Goal: Information Seeking & Learning: Compare options

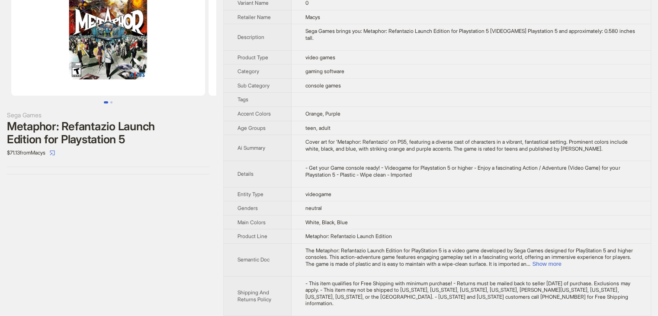
scroll to position [69, 0]
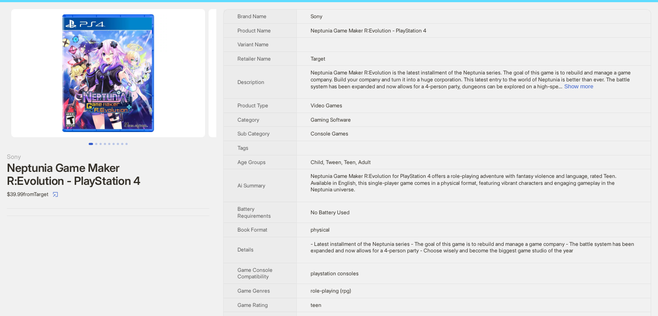
scroll to position [13, 0]
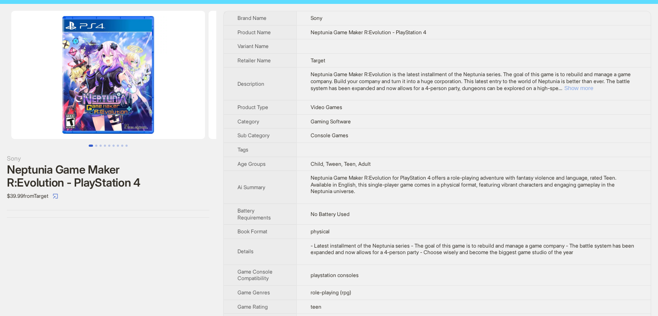
click at [594, 86] on button "Show more" at bounding box center [579, 88] width 29 height 6
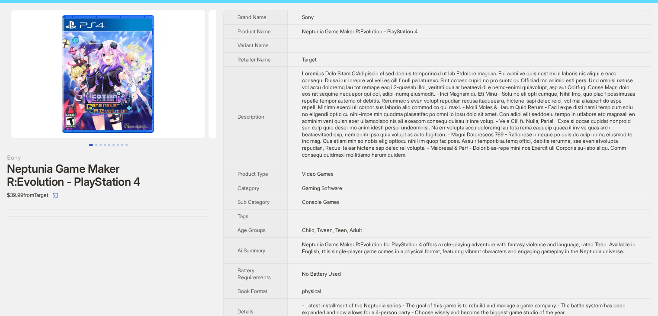
scroll to position [0, 0]
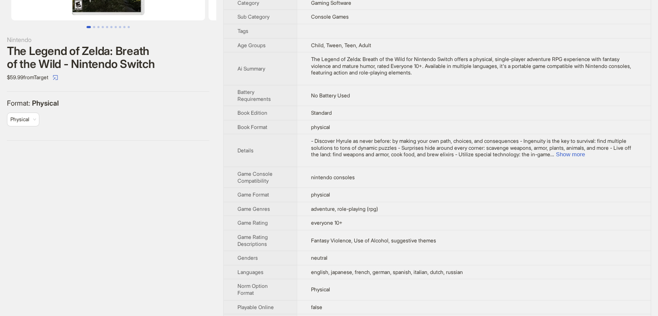
scroll to position [89, 0]
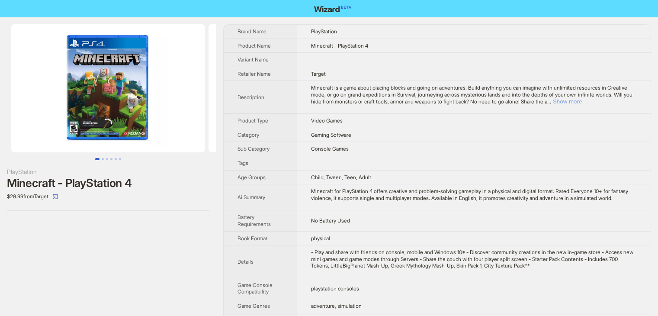
click at [582, 101] on button "Show more" at bounding box center [567, 101] width 29 height 6
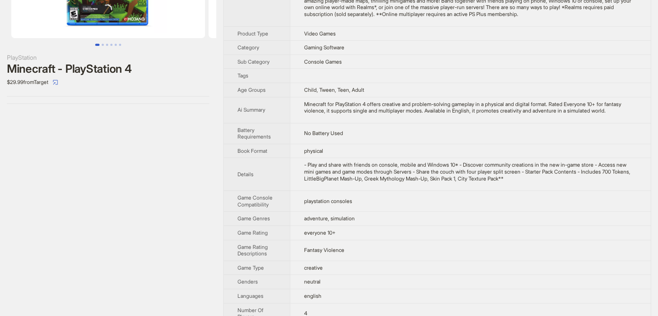
scroll to position [69, 0]
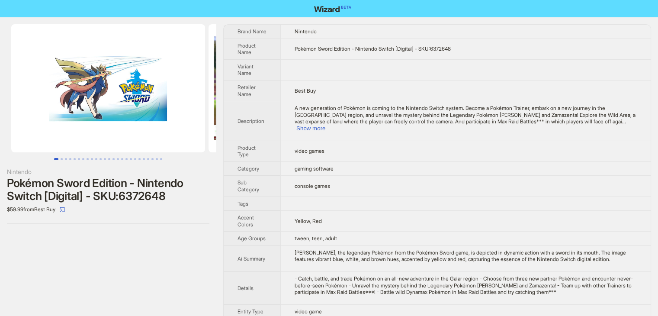
click at [419, 213] on td "Yellow, Red" at bounding box center [466, 221] width 371 height 21
click at [250, 65] on span "Variant Name" at bounding box center [246, 69] width 16 height 13
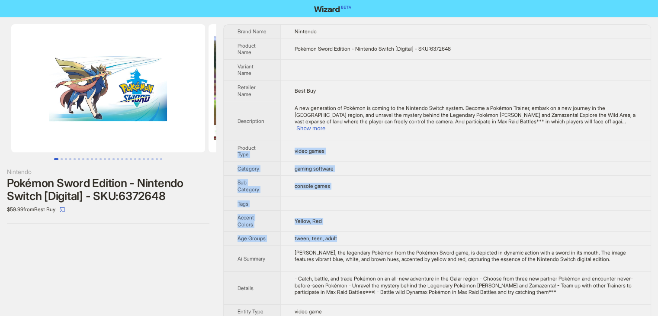
drag, startPoint x: 267, startPoint y: 137, endPoint x: 381, endPoint y: 229, distance: 146.2
click at [381, 229] on tbody "Brand Name Nintendo Product Name Pokémon Sword Edition - Nintendo Switch [Digit…" at bounding box center [437, 220] width 427 height 390
click at [564, 176] on td "console games" at bounding box center [466, 186] width 371 height 21
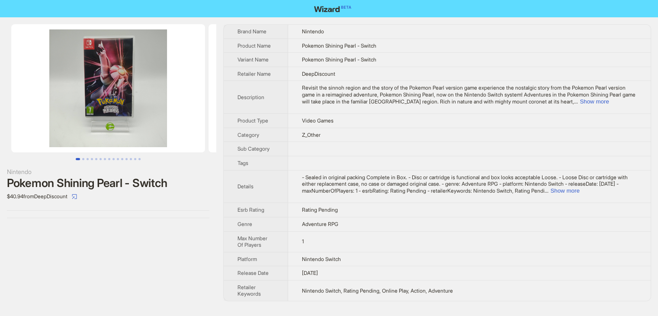
click at [185, 242] on div "Nintendo Pokemon Shining Pearl - Switch $40.94 from DeepDiscount" at bounding box center [108, 162] width 216 height 291
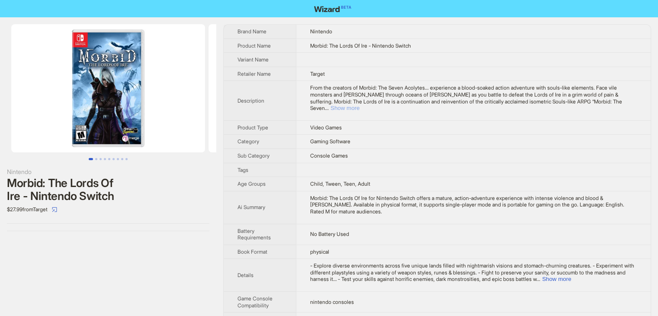
click at [360, 105] on button "Show more" at bounding box center [345, 108] width 29 height 6
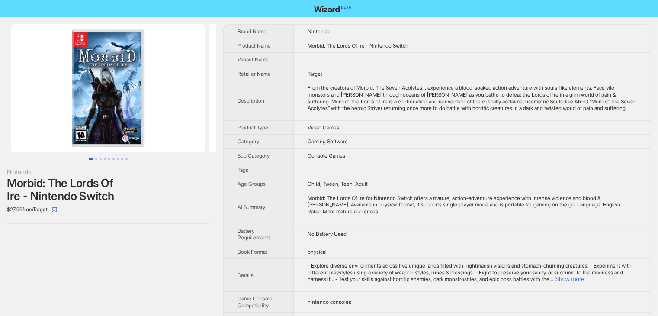
click at [474, 127] on td "Video Games" at bounding box center [472, 127] width 357 height 14
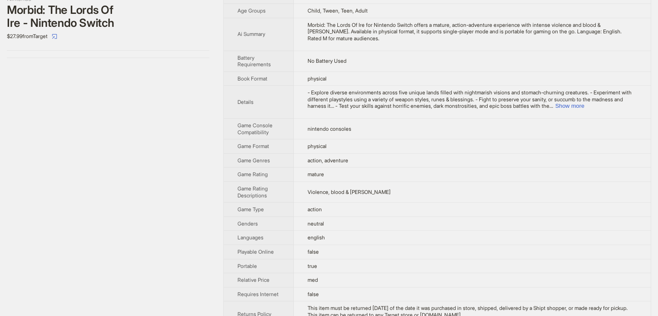
scroll to position [236, 0]
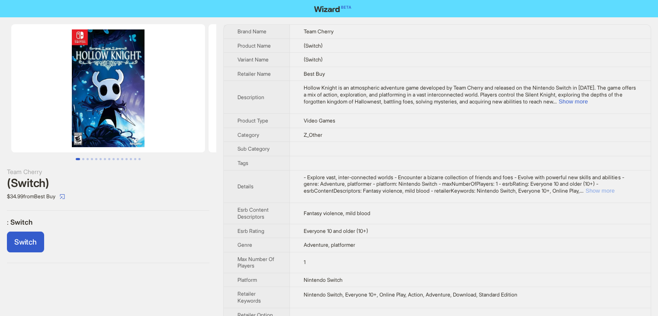
click at [615, 192] on button "Show more" at bounding box center [600, 190] width 29 height 6
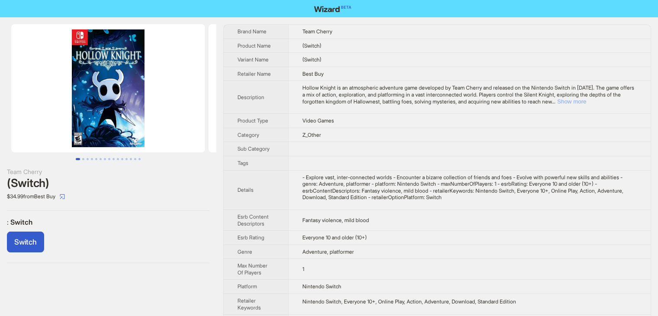
click at [587, 99] on button "Show more" at bounding box center [572, 101] width 29 height 6
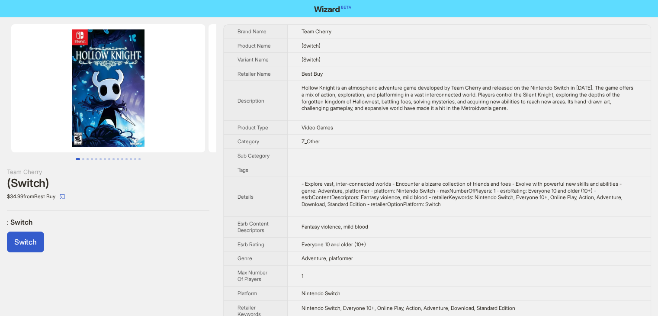
click at [522, 248] on td "Everyone 10 and older (10+)" at bounding box center [469, 244] width 363 height 14
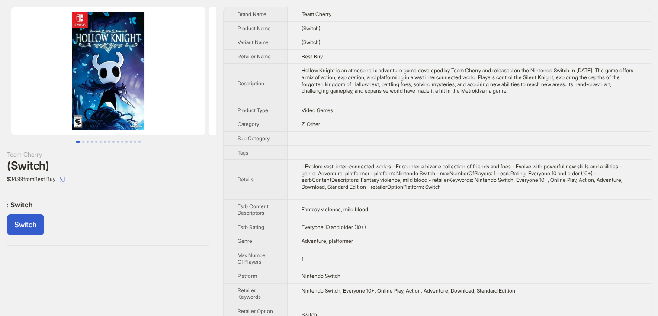
scroll to position [32, 0]
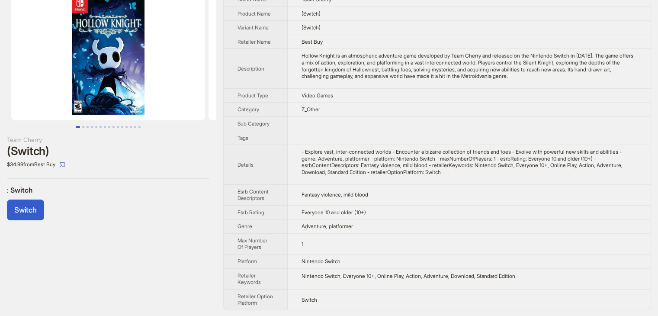
click at [396, 239] on td "1" at bounding box center [469, 243] width 363 height 21
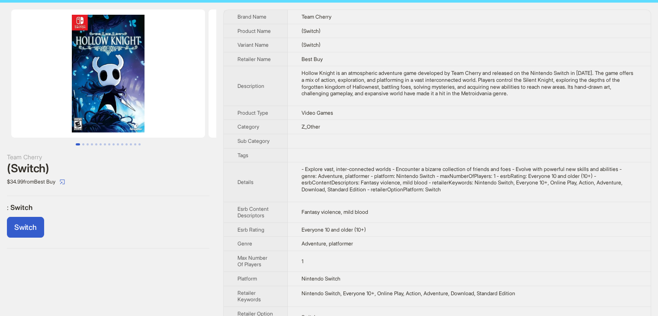
scroll to position [0, 0]
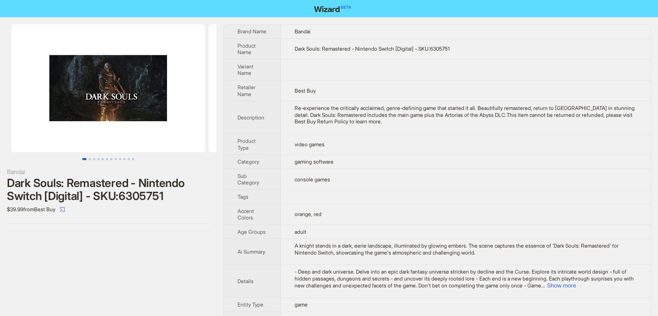
click at [457, 143] on td "video games" at bounding box center [466, 144] width 370 height 21
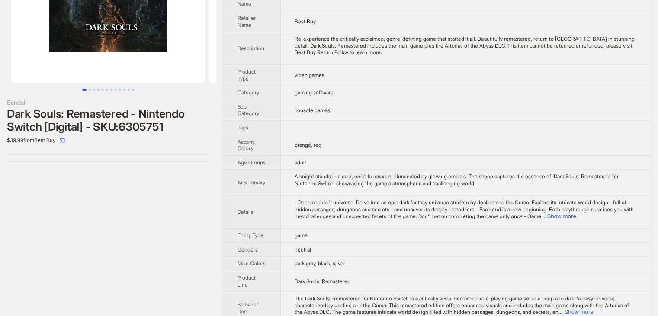
scroll to position [98, 0]
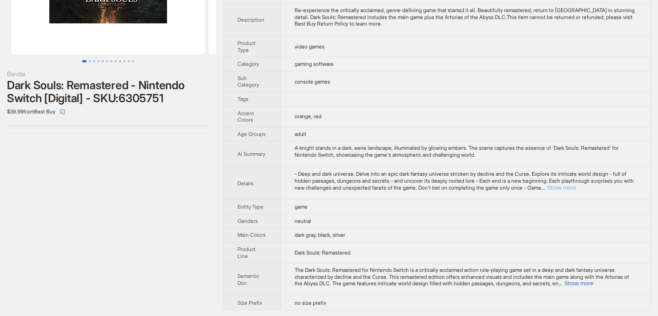
click at [576, 187] on button "Show more" at bounding box center [561, 187] width 29 height 6
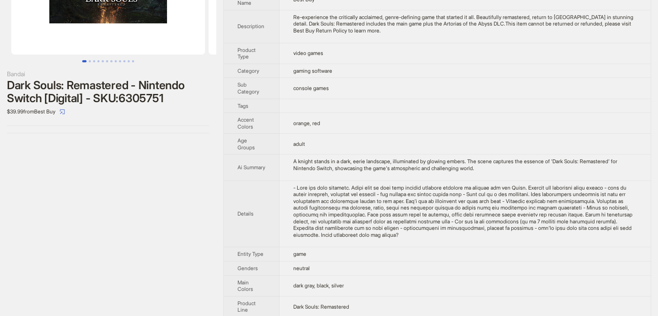
click at [417, 160] on div "A knight stands in a dark, eerie landscape, illuminated by glowing embers. The …" at bounding box center [466, 164] width 344 height 13
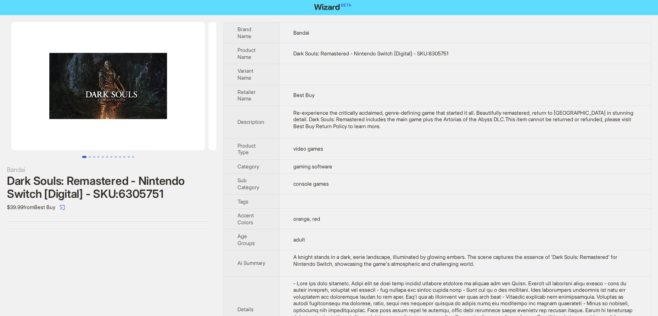
scroll to position [0, 0]
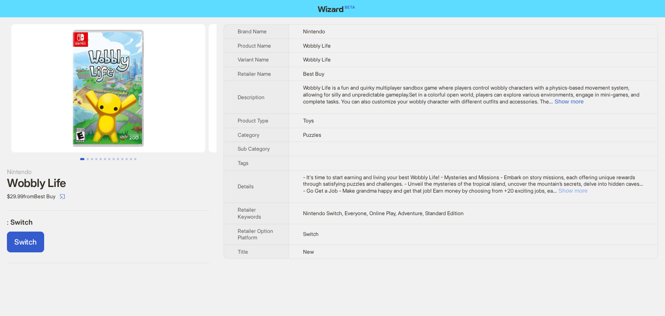
click at [587, 190] on button "Show more" at bounding box center [572, 190] width 29 height 6
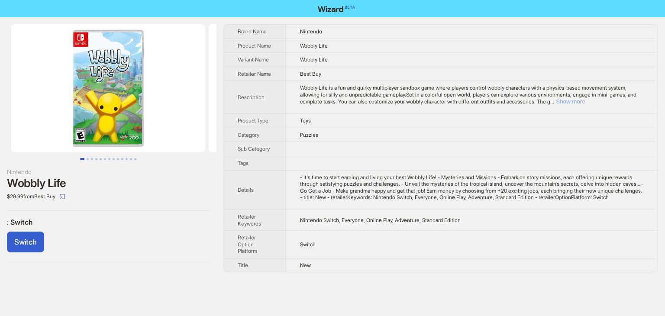
click at [585, 100] on button "Show more" at bounding box center [570, 101] width 29 height 6
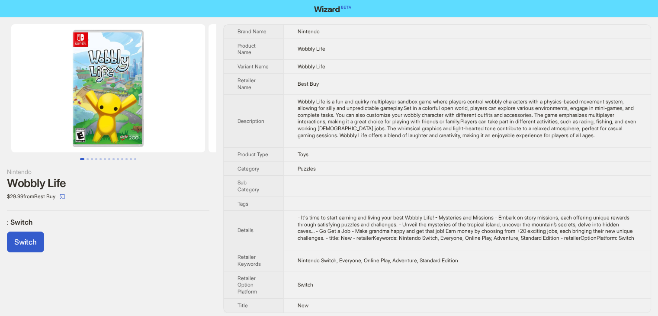
click at [455, 160] on td "Toys" at bounding box center [468, 155] width 368 height 14
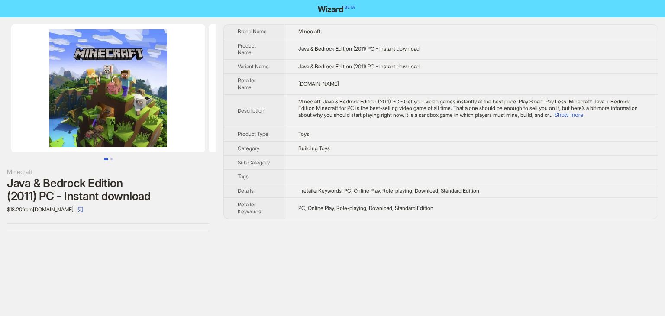
click at [396, 275] on div "Minecraft Java & Bedrock Edition (2011) PC - Instant download $18.20 from [DOMA…" at bounding box center [332, 158] width 665 height 316
click at [445, 262] on div "Minecraft Java & Bedrock Edition (2011) PC - Instant download $18.20 from [DOMA…" at bounding box center [332, 158] width 665 height 316
click at [571, 162] on td at bounding box center [470, 162] width 373 height 14
click at [583, 112] on button "Show more" at bounding box center [568, 115] width 29 height 6
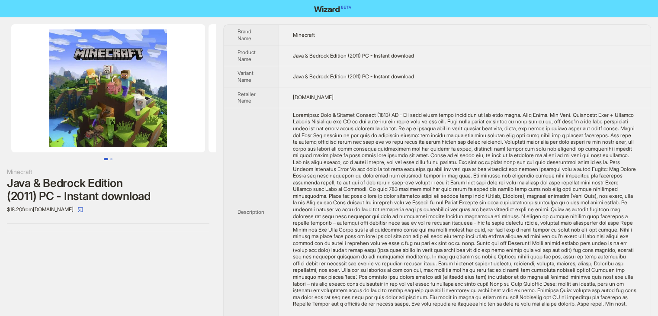
click at [585, 76] on td "Java & Bedrock Edition (2011) PC - Instant download" at bounding box center [465, 76] width 372 height 21
click at [246, 182] on th "Description" at bounding box center [251, 212] width 55 height 208
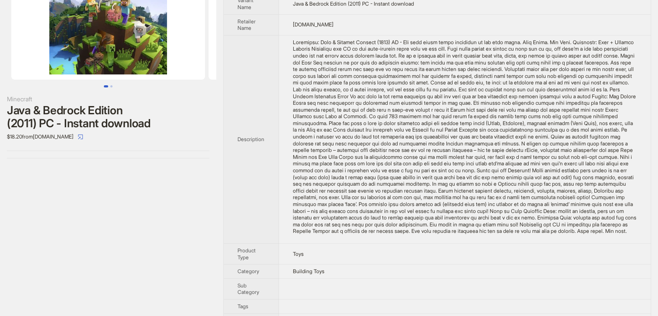
scroll to position [55, 0]
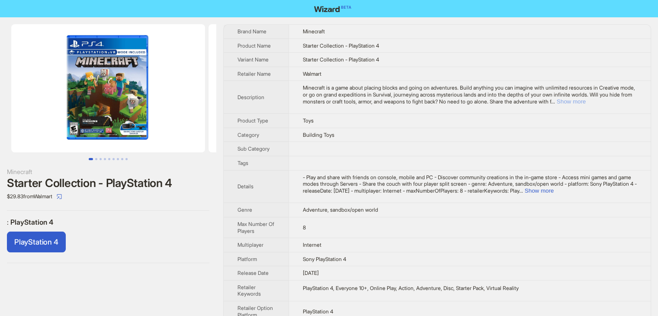
click at [586, 99] on button "Show more" at bounding box center [571, 101] width 29 height 6
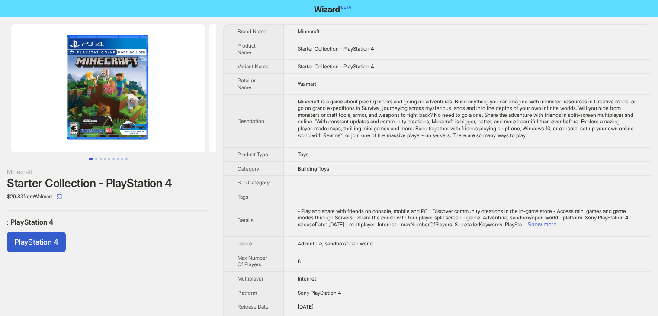
click at [404, 203] on td at bounding box center [468, 197] width 368 height 14
click at [557, 228] on button "Show more" at bounding box center [542, 224] width 29 height 6
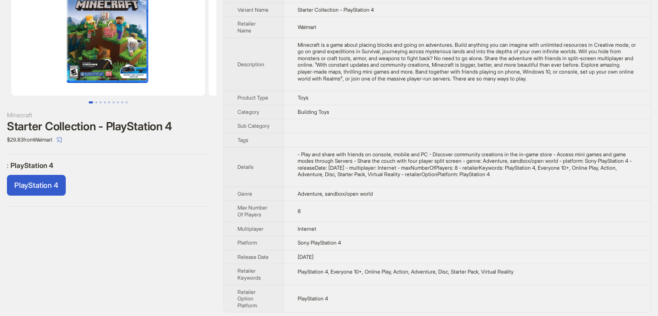
scroll to position [66, 0]
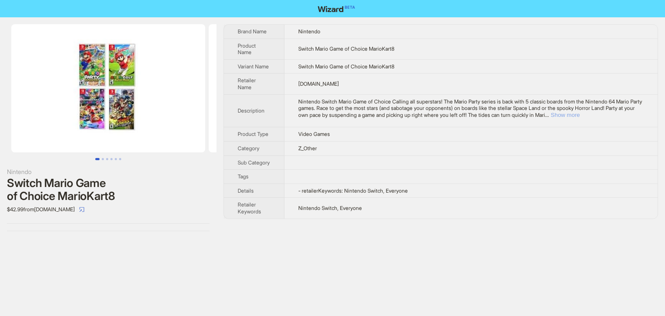
click at [580, 116] on button "Show more" at bounding box center [565, 115] width 29 height 6
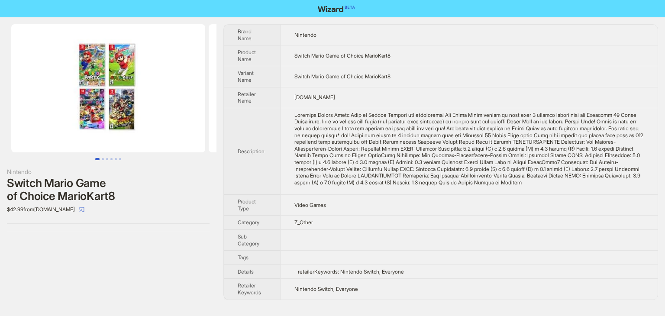
click at [296, 216] on td "Video Games" at bounding box center [468, 205] width 377 height 21
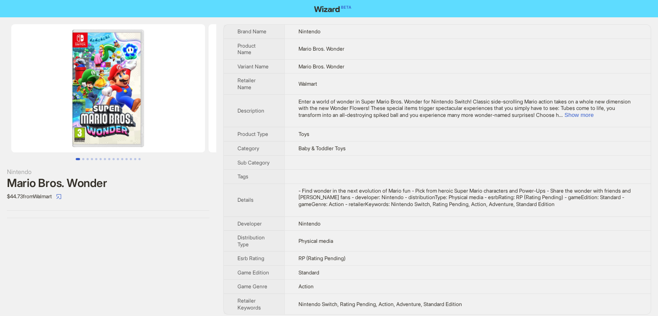
click at [380, 162] on td at bounding box center [467, 162] width 367 height 14
click at [594, 113] on button "Show more" at bounding box center [579, 115] width 29 height 6
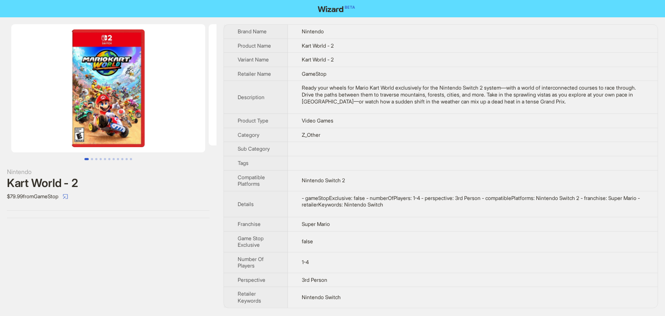
click at [447, 254] on td "1-4" at bounding box center [473, 262] width 370 height 21
click at [409, 182] on td "Nintendo Switch 2" at bounding box center [473, 180] width 370 height 21
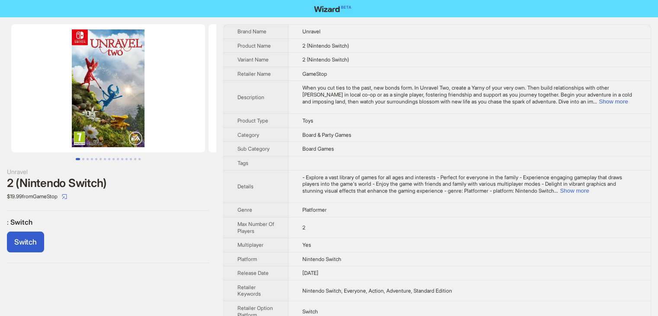
click at [401, 197] on td "- Explore a vast library of games for all ages and interests - Perfect for ever…" at bounding box center [470, 186] width 362 height 33
click at [425, 194] on td "- Explore a vast library of games for all ages and interests - Perfect for ever…" at bounding box center [470, 186] width 362 height 33
click at [618, 103] on button "Show more" at bounding box center [613, 101] width 29 height 6
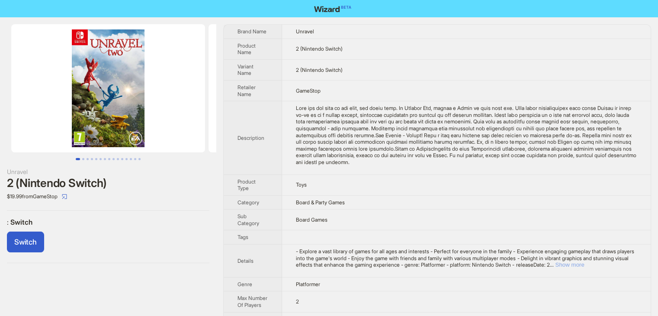
click at [584, 265] on button "Show more" at bounding box center [569, 264] width 29 height 6
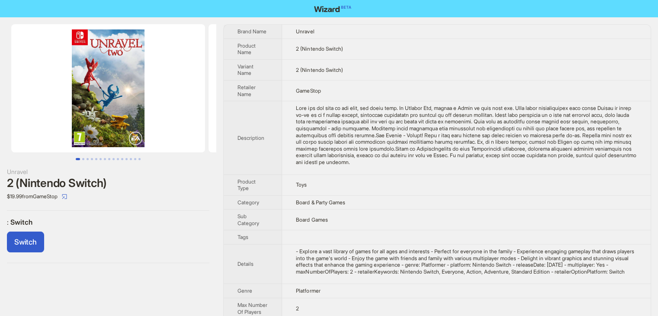
click at [359, 182] on td "Toys" at bounding box center [466, 184] width 369 height 21
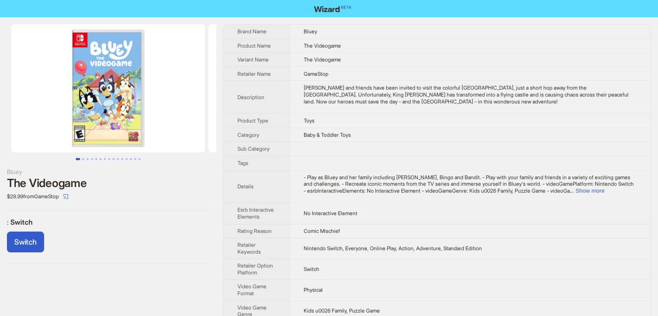
click at [391, 144] on td at bounding box center [470, 149] width 361 height 14
click at [605, 187] on button "Show more" at bounding box center [590, 190] width 29 height 6
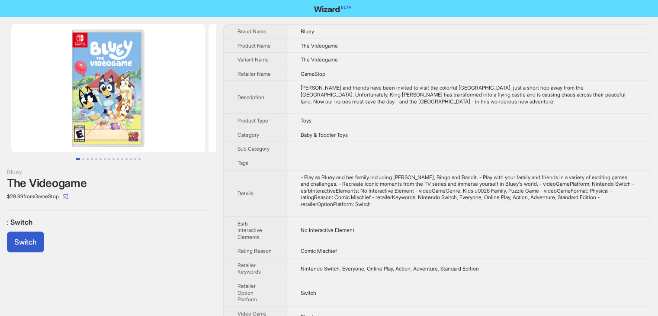
click at [410, 179] on div "- Play as Bluey and her family including [PERSON_NAME], Bingo and Bandit. - Pla…" at bounding box center [469, 191] width 336 height 34
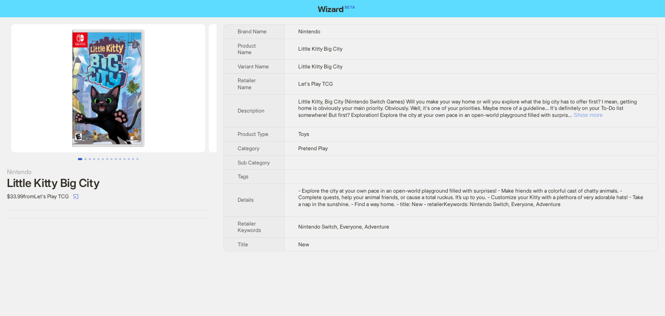
click at [603, 116] on button "Show more" at bounding box center [588, 115] width 29 height 6
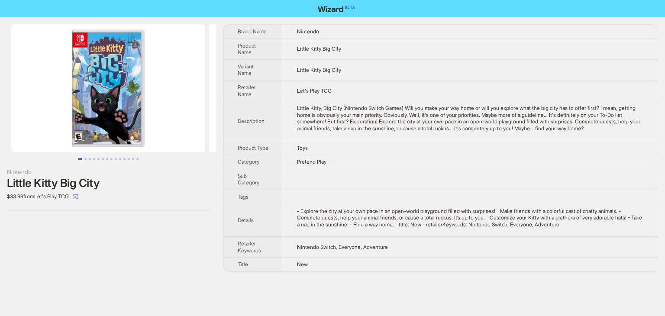
click at [541, 190] on td at bounding box center [470, 179] width 375 height 21
click at [446, 155] on td "Toys" at bounding box center [470, 148] width 375 height 14
click at [388, 105] on div "Little Kitty, Big City (Nintendo Switch Games) Will you make your way home or w…" at bounding box center [470, 118] width 347 height 27
